Goal: Go to known website: Access a specific website the user already knows

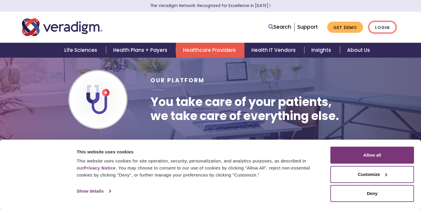
click at [382, 25] on link "Login" at bounding box center [382, 27] width 27 height 12
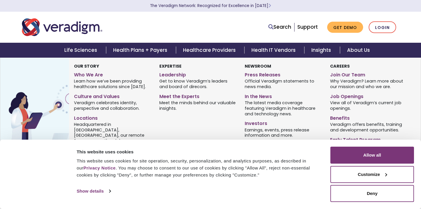
scroll to position [79, 0]
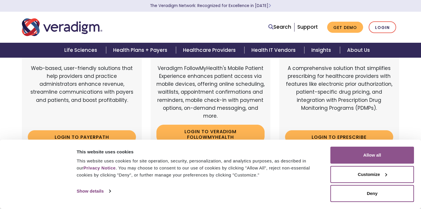
click at [361, 153] on button "Allow all" at bounding box center [372, 154] width 84 height 17
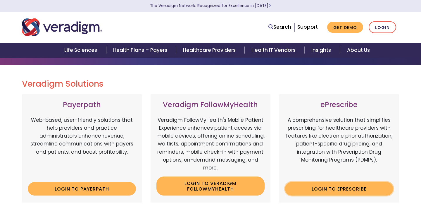
scroll to position [30, 0]
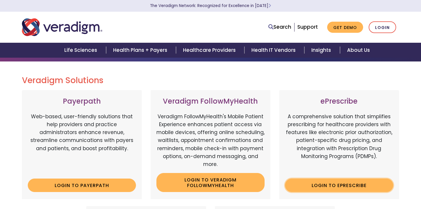
click at [324, 185] on link "Login to ePrescribe" at bounding box center [339, 184] width 108 height 13
